Goal: Use online tool/utility: Utilize a website feature to perform a specific function

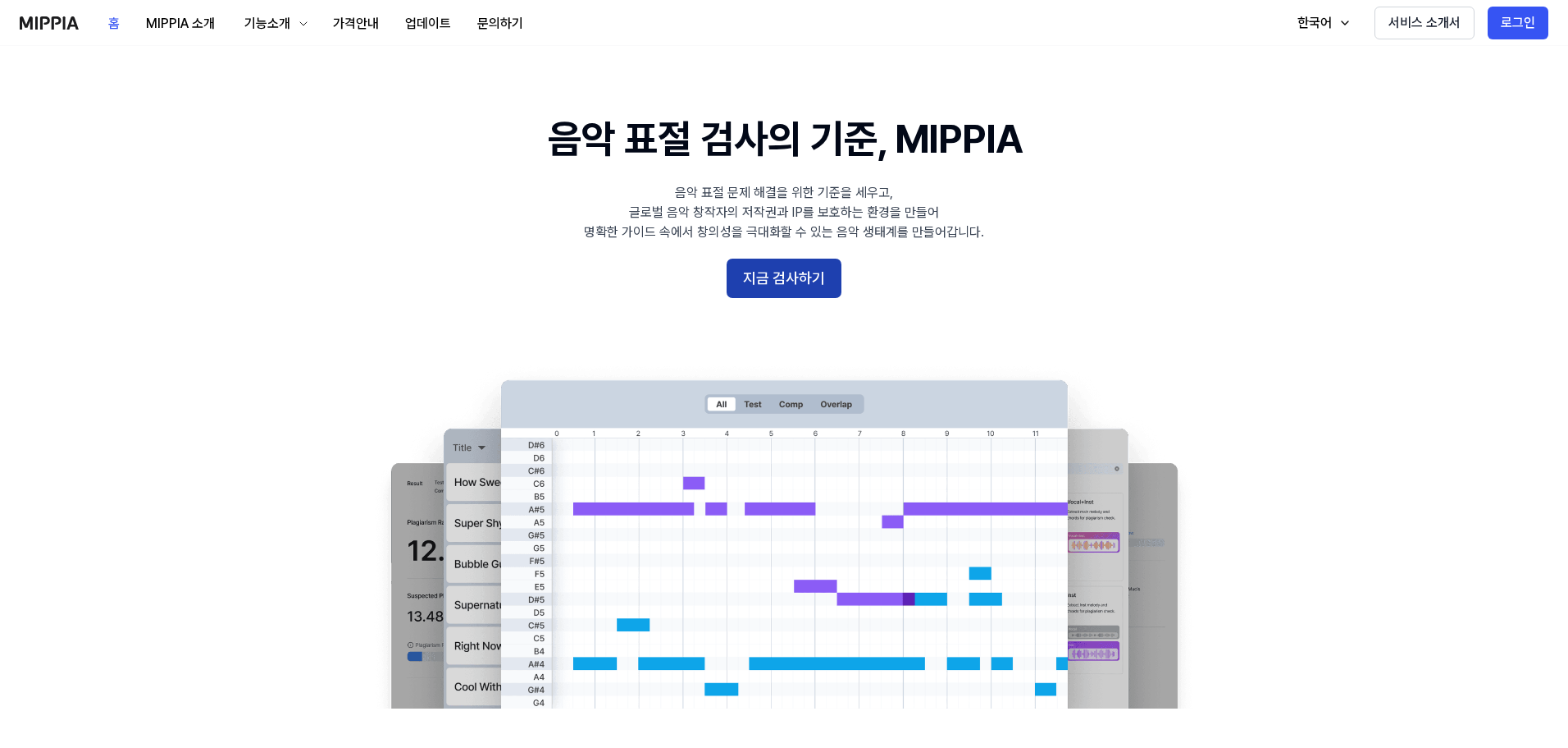
click at [764, 293] on button "지금 검사하기" at bounding box center [784, 279] width 115 height 40
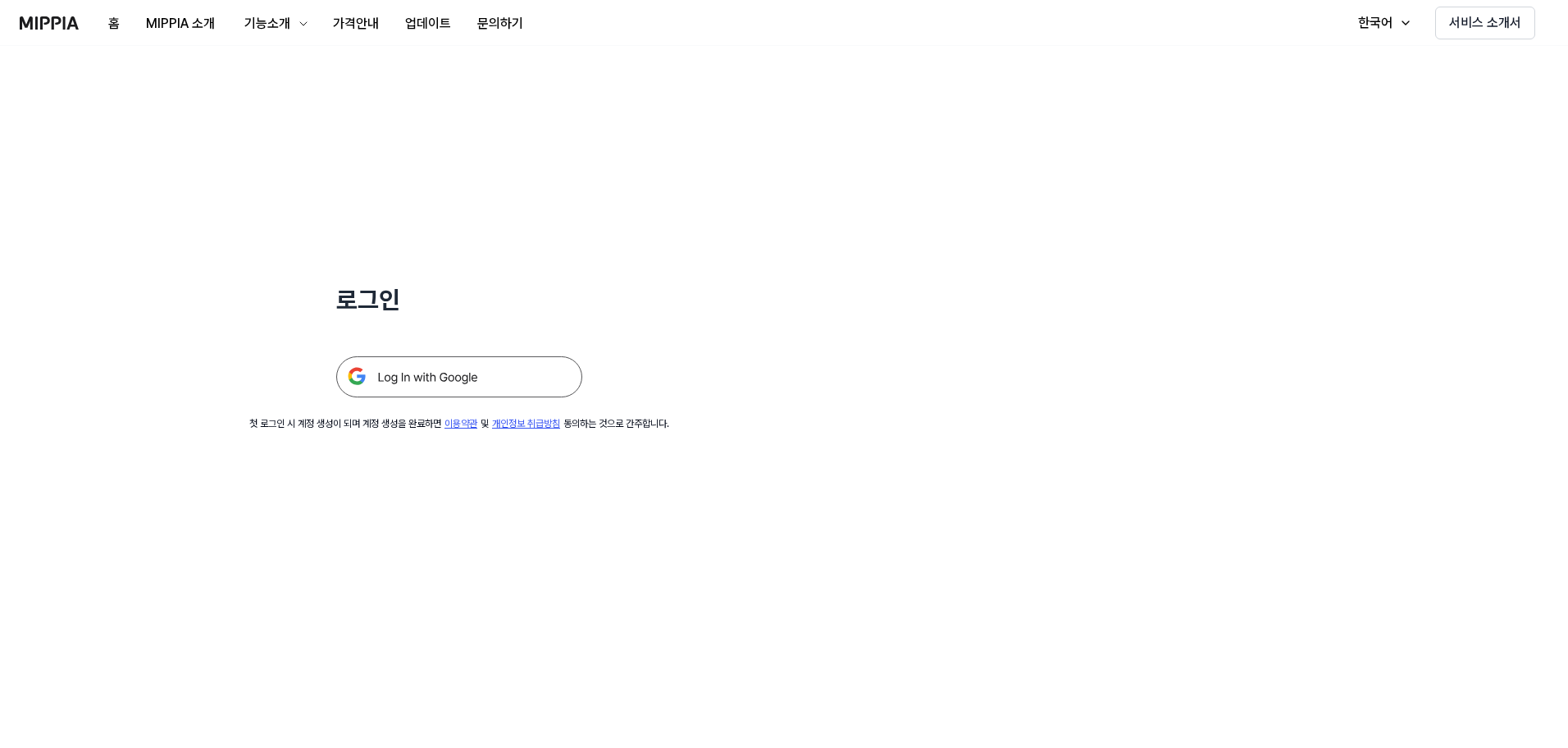
click at [493, 397] on img at bounding box center [459, 376] width 246 height 41
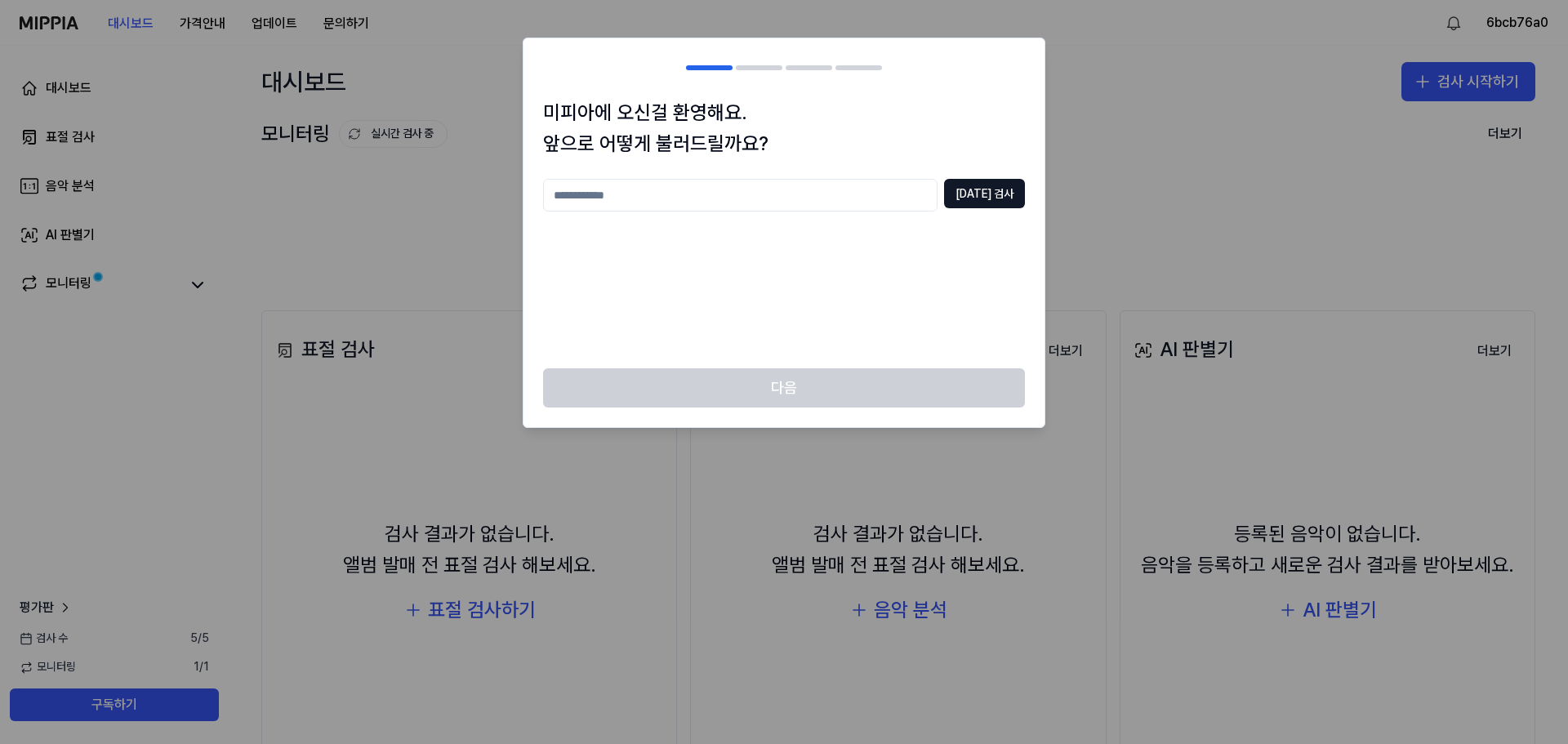
click at [850, 206] on input "text" at bounding box center [740, 195] width 394 height 33
type input "*"
type input "****"
click at [1005, 200] on button "중복 검사" at bounding box center [985, 194] width 81 height 30
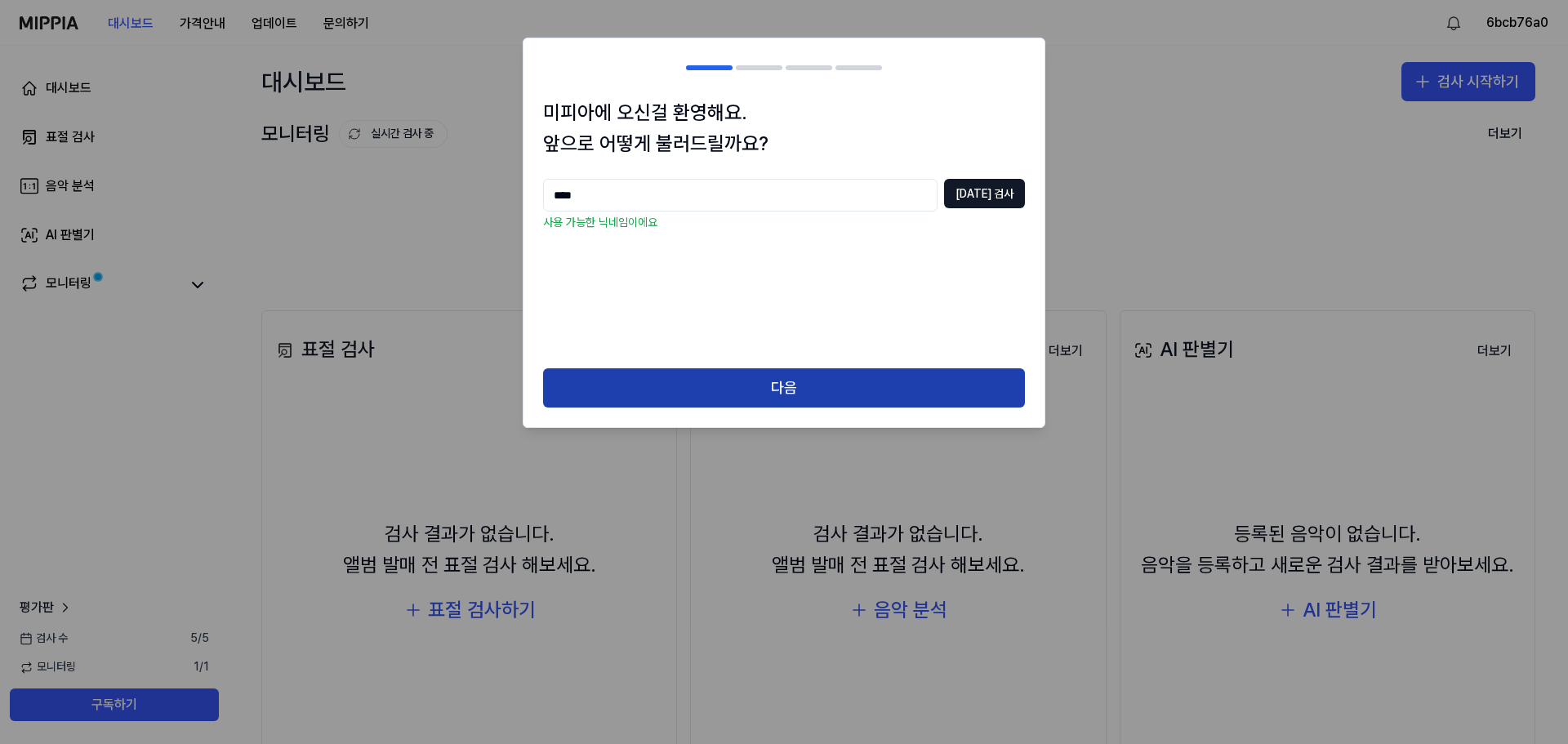
click at [797, 404] on button "다음" at bounding box center [784, 388] width 482 height 40
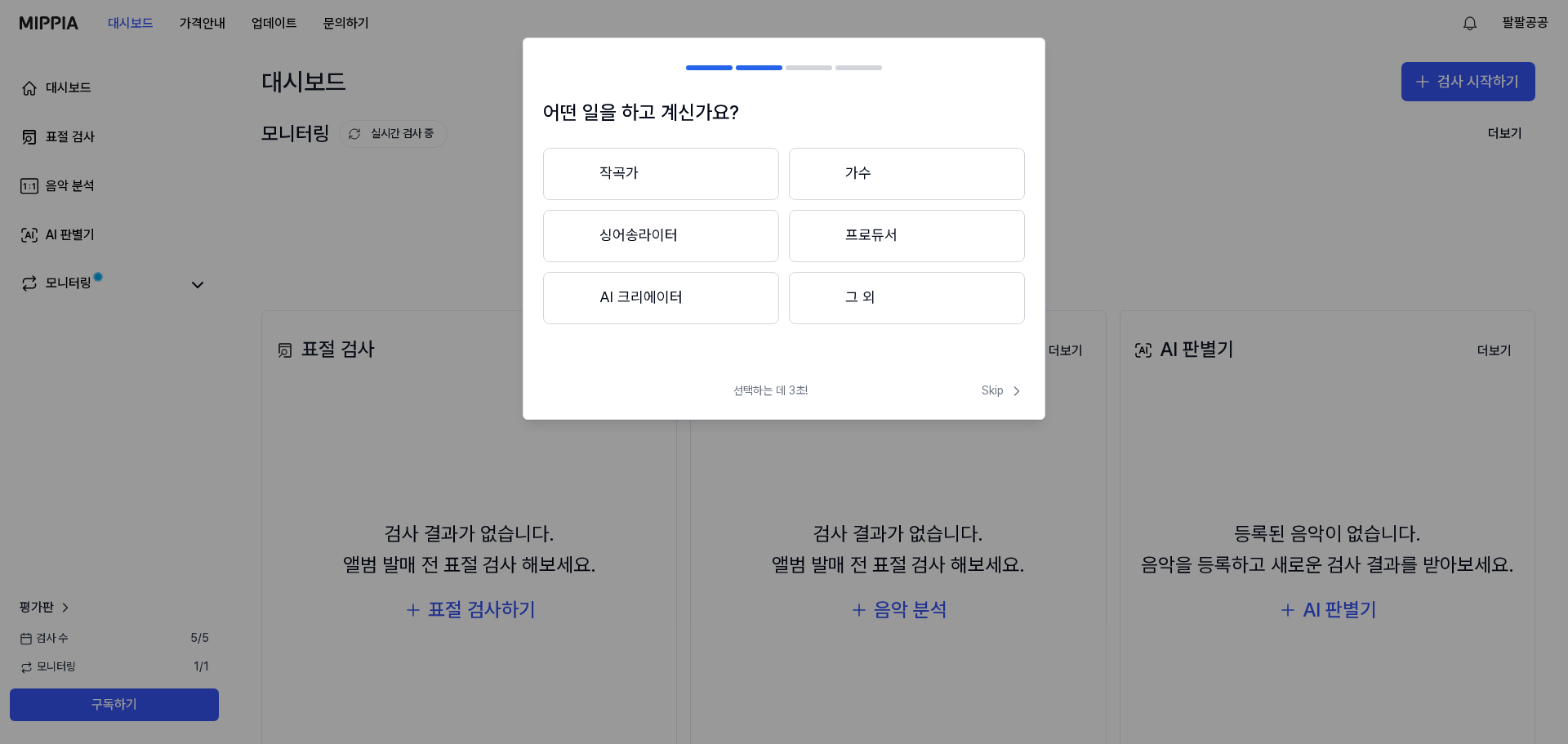
click at [851, 324] on button "그 외" at bounding box center [907, 298] width 236 height 52
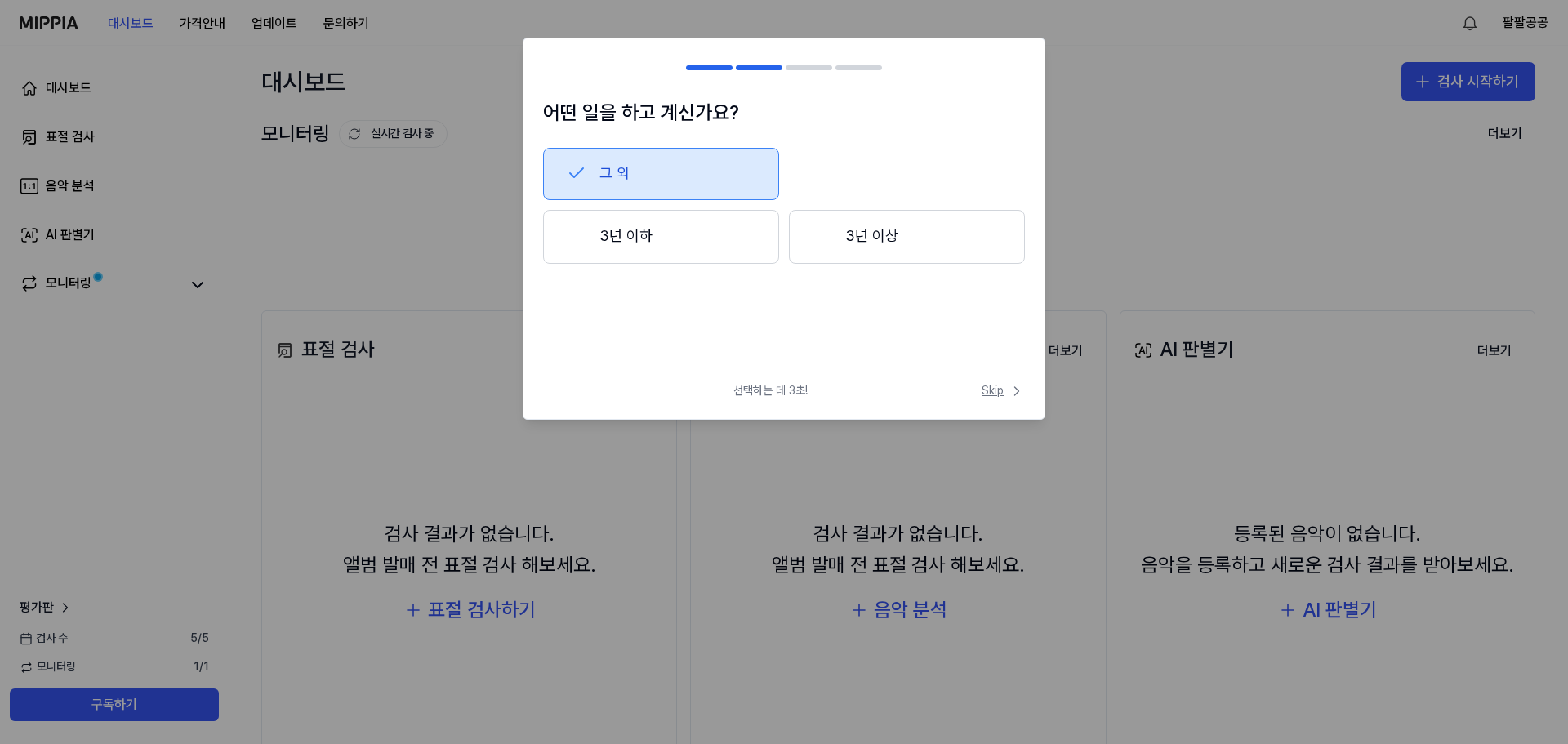
click at [990, 399] on span "Skip" at bounding box center [1004, 391] width 43 height 16
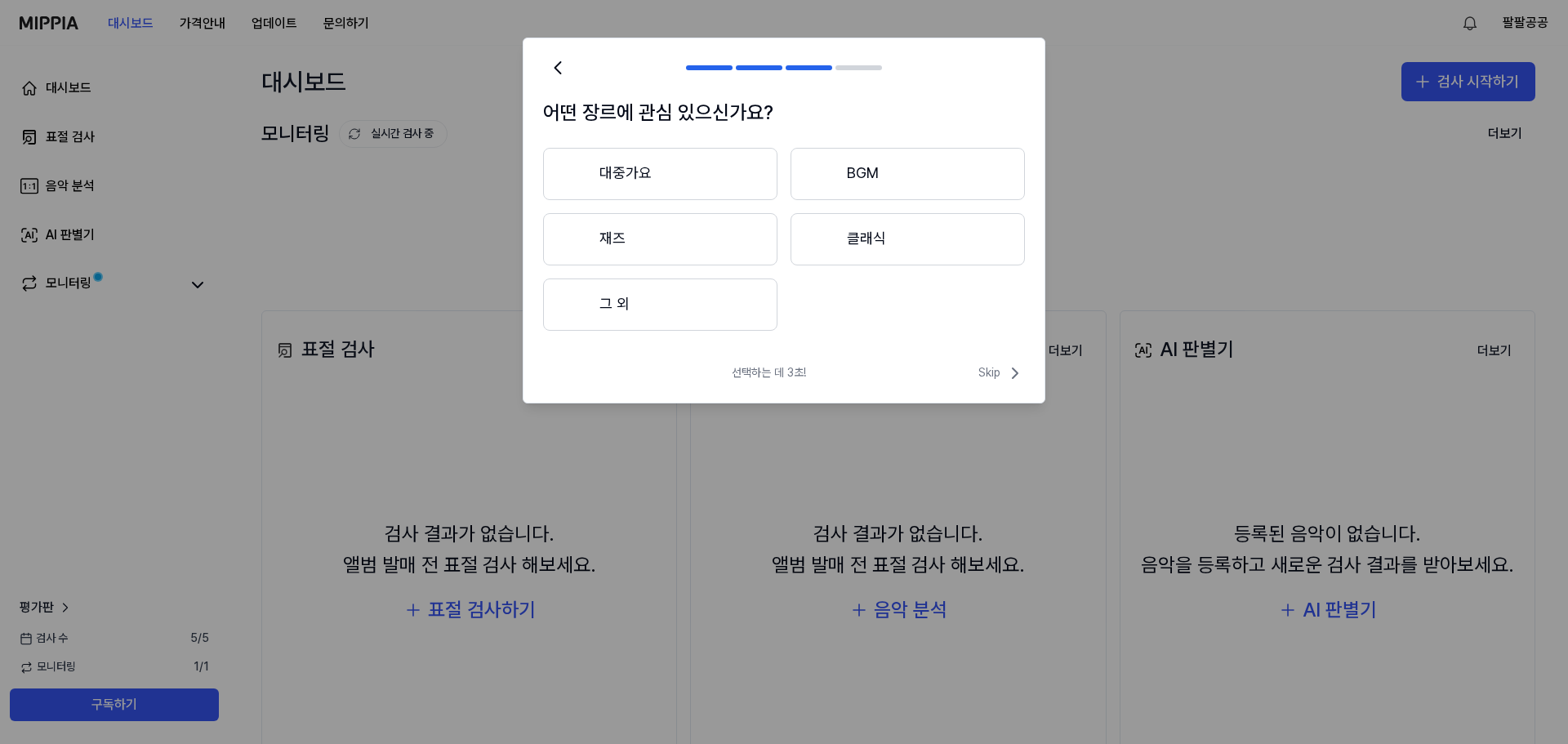
click at [836, 199] on button "BGM" at bounding box center [908, 173] width 234 height 52
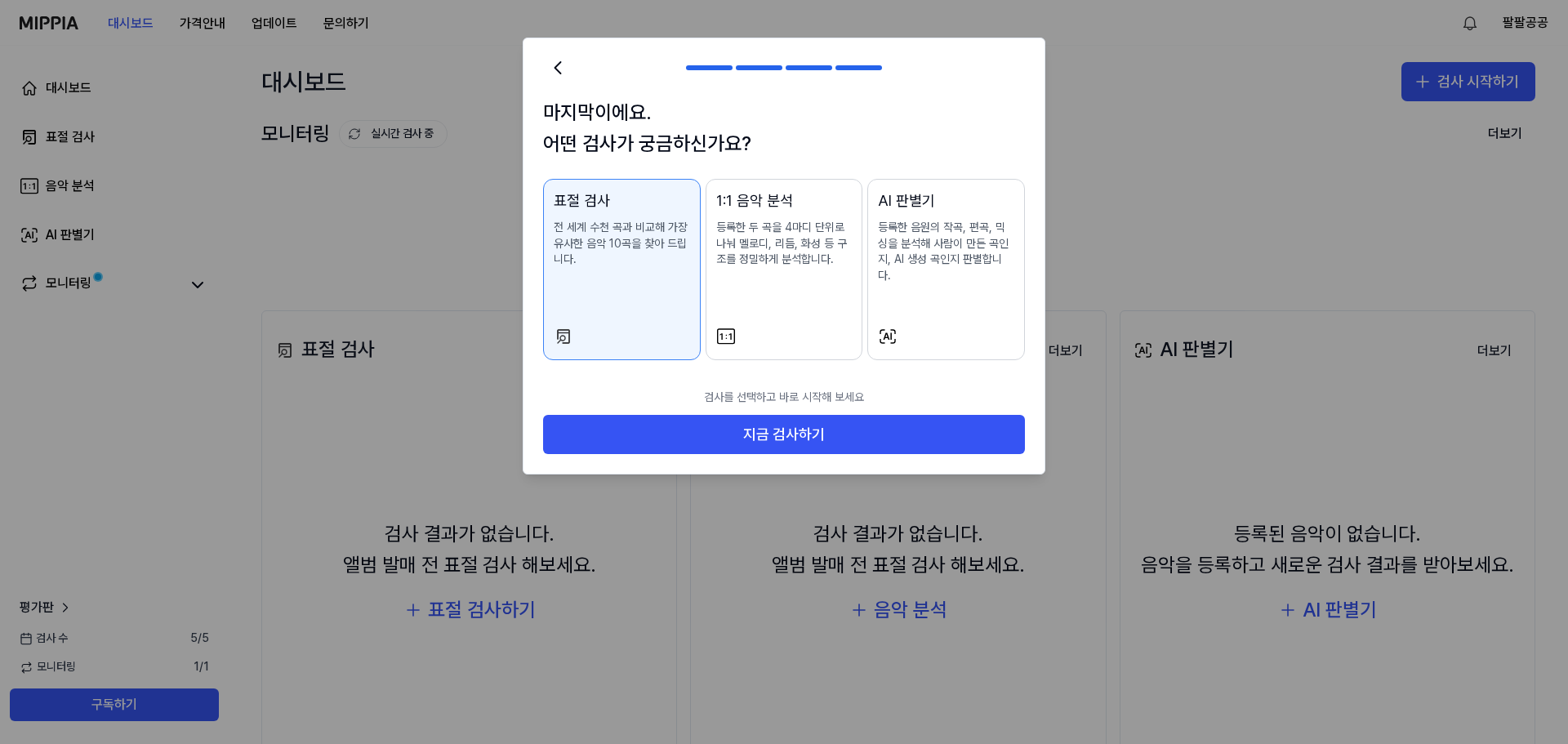
click at [954, 346] on div at bounding box center [946, 337] width 136 height 20
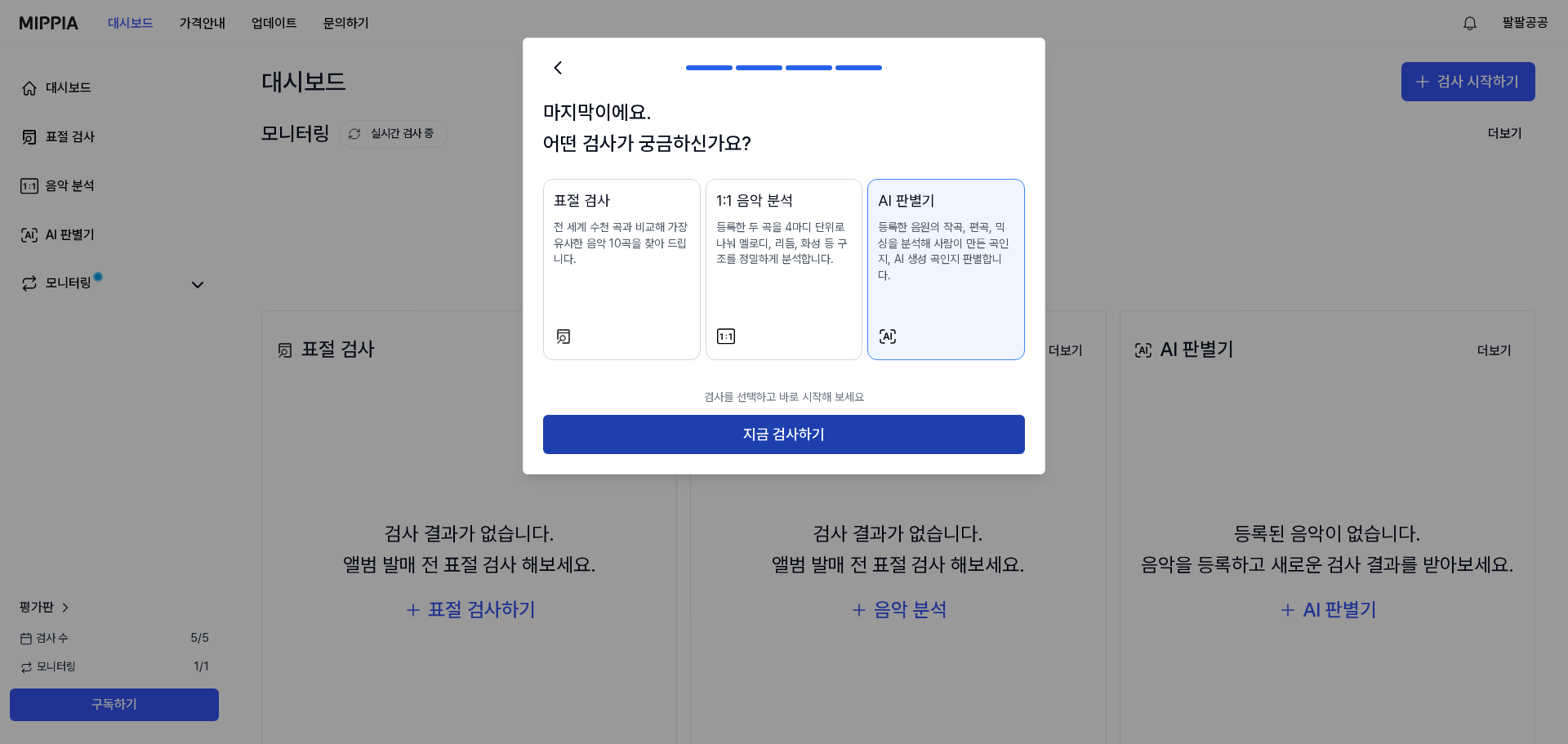
click at [877, 454] on button "지금 검사하기" at bounding box center [784, 435] width 482 height 40
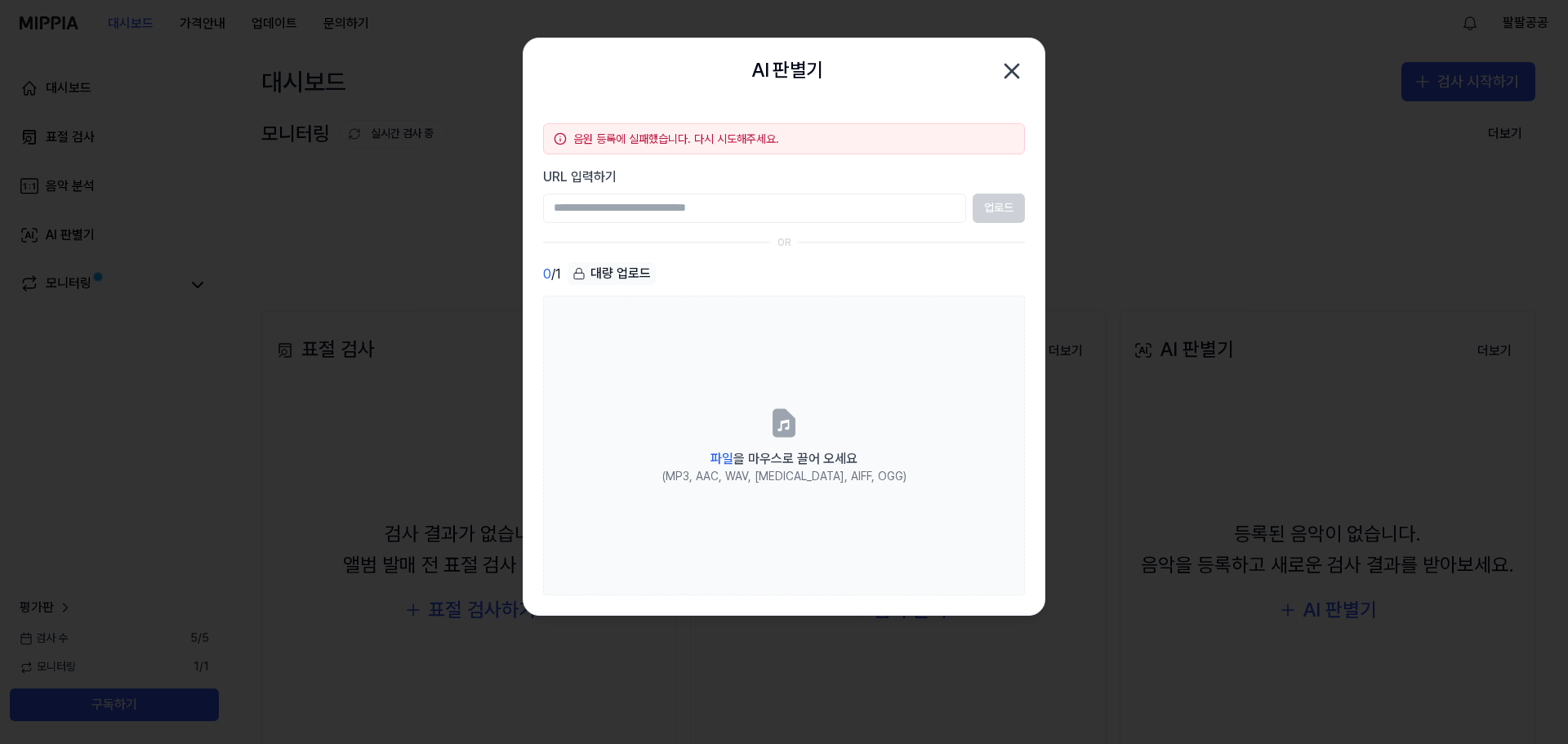
paste input "**********"
type input "**********"
click at [1003, 214] on button "업로드" at bounding box center [999, 209] width 52 height 30
click at [1018, 75] on icon "button" at bounding box center [1012, 71] width 26 height 26
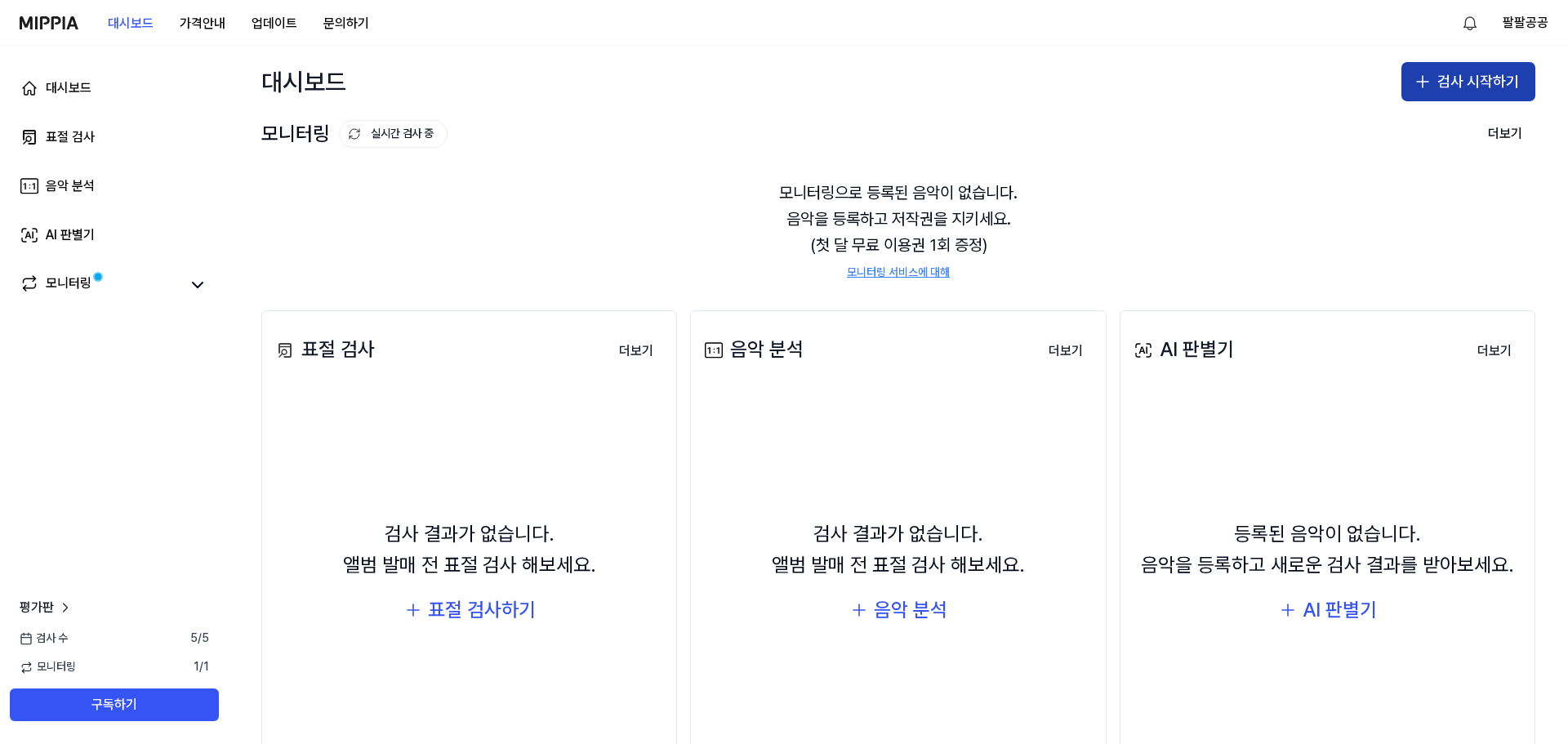
click at [1425, 89] on button "검사 시작하기" at bounding box center [1468, 82] width 134 height 40
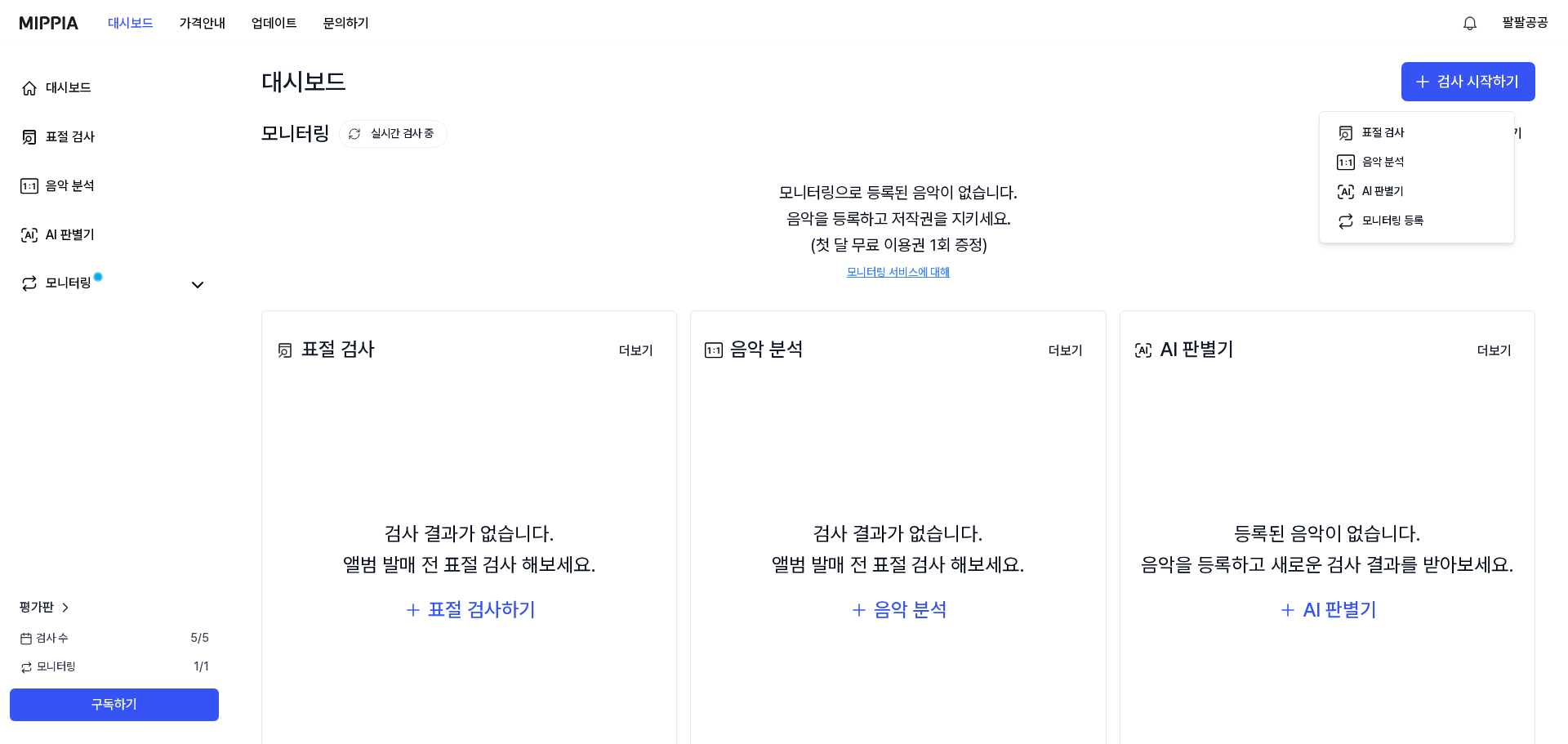
click at [607, 198] on div "모니터링으로 등록된 음악이 없습니다. 음악을 등록하고 저작권을 지키세요. (첫 달 무료 이용권 1회 증정) 모니터링 서비스에 대해" at bounding box center [899, 230] width 1274 height 140
